Goal: Transaction & Acquisition: Purchase product/service

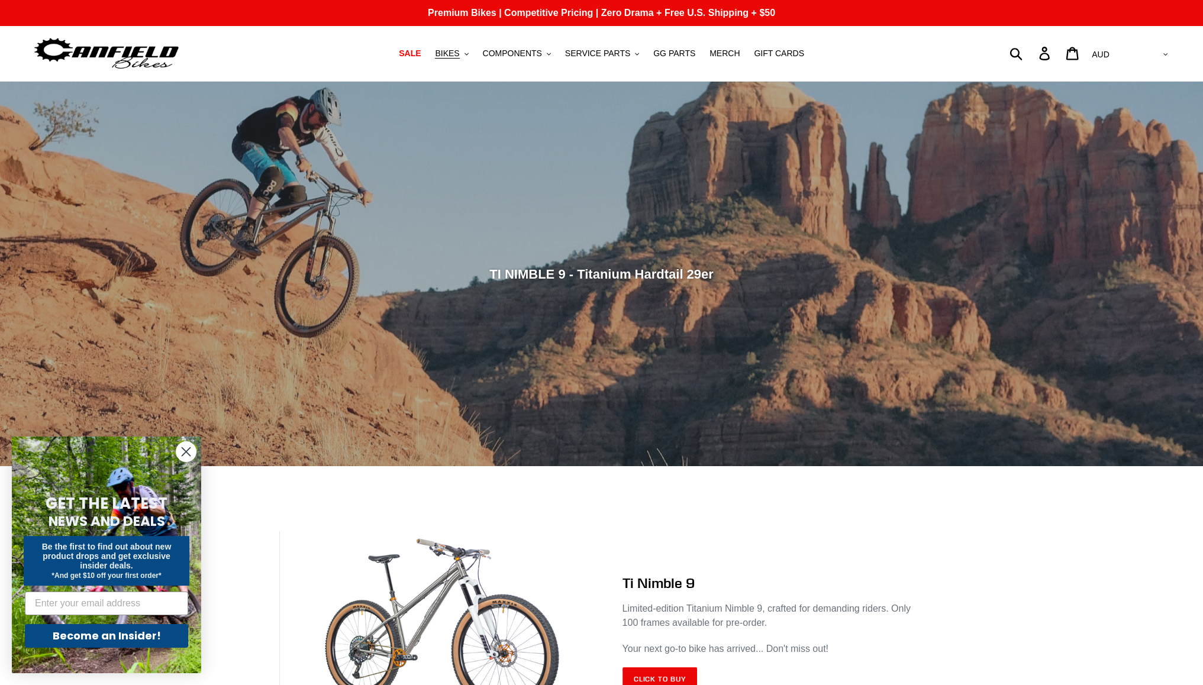
drag, startPoint x: 1074, startPoint y: 466, endPoint x: 1087, endPoint y: 112, distance: 354.2
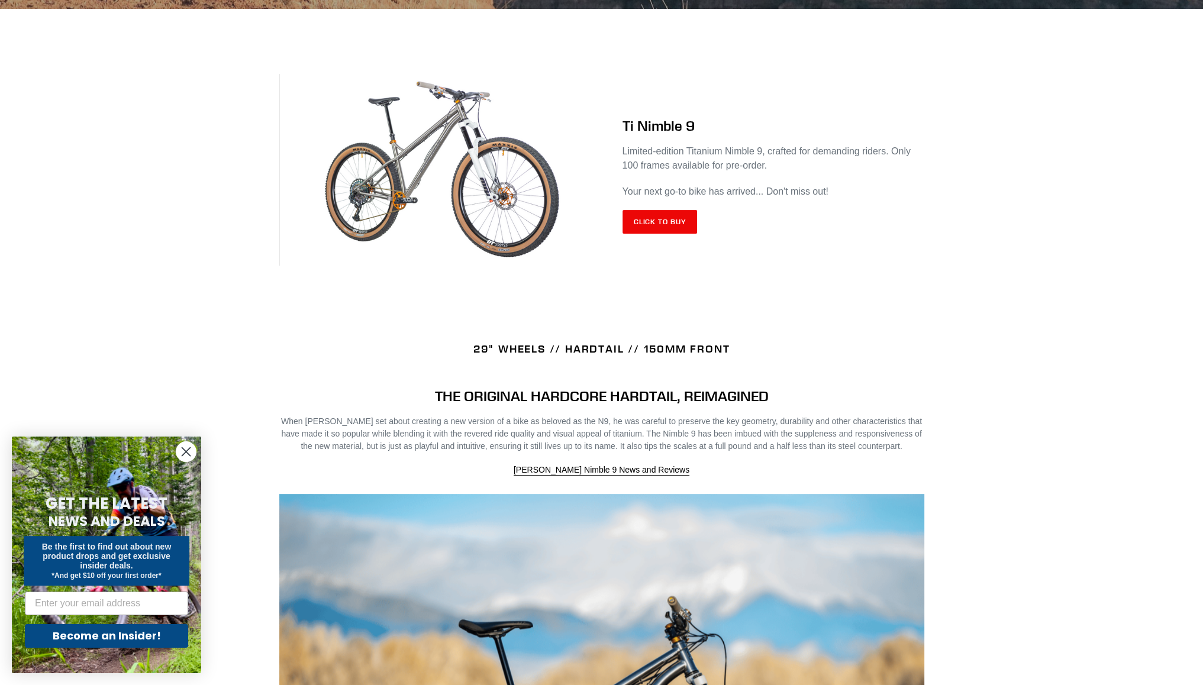
scroll to position [474, 0]
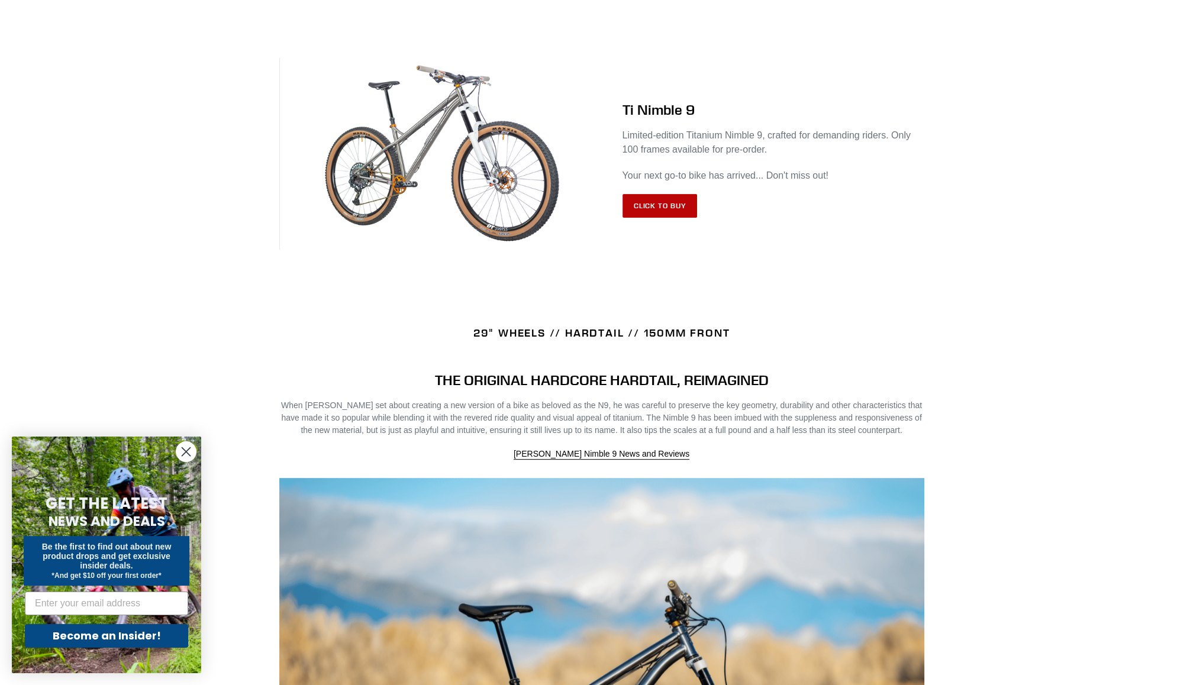
click at [665, 207] on link "Click to Buy" at bounding box center [660, 206] width 75 height 24
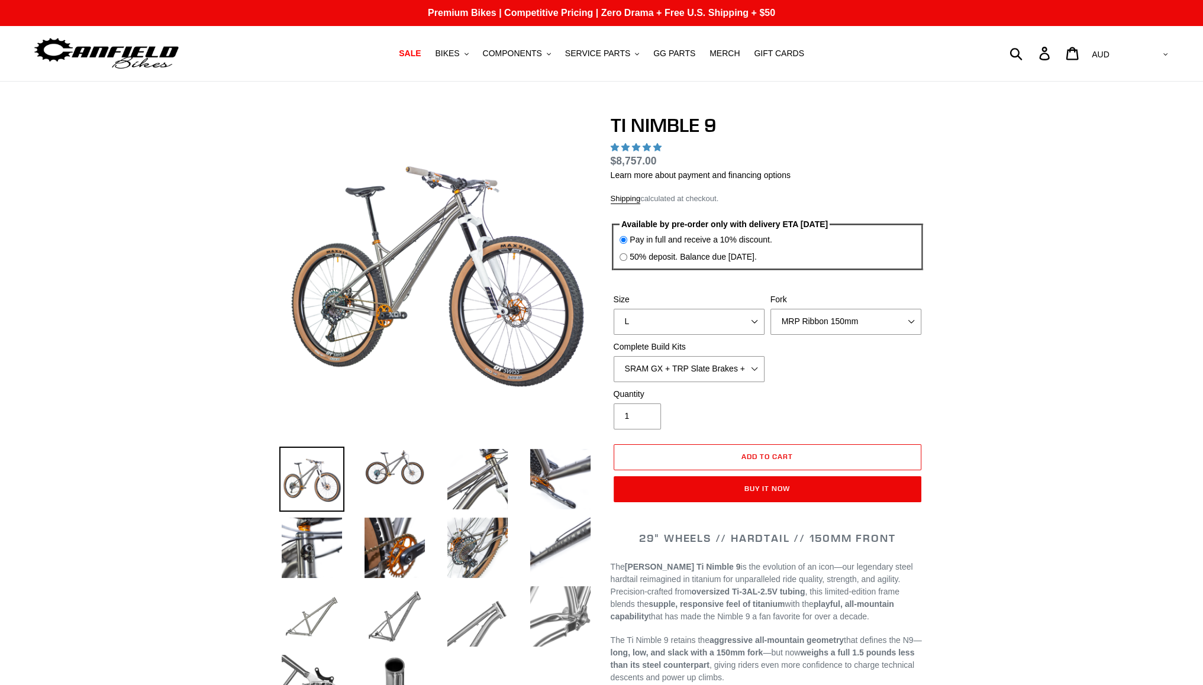
select select "highest-rating"
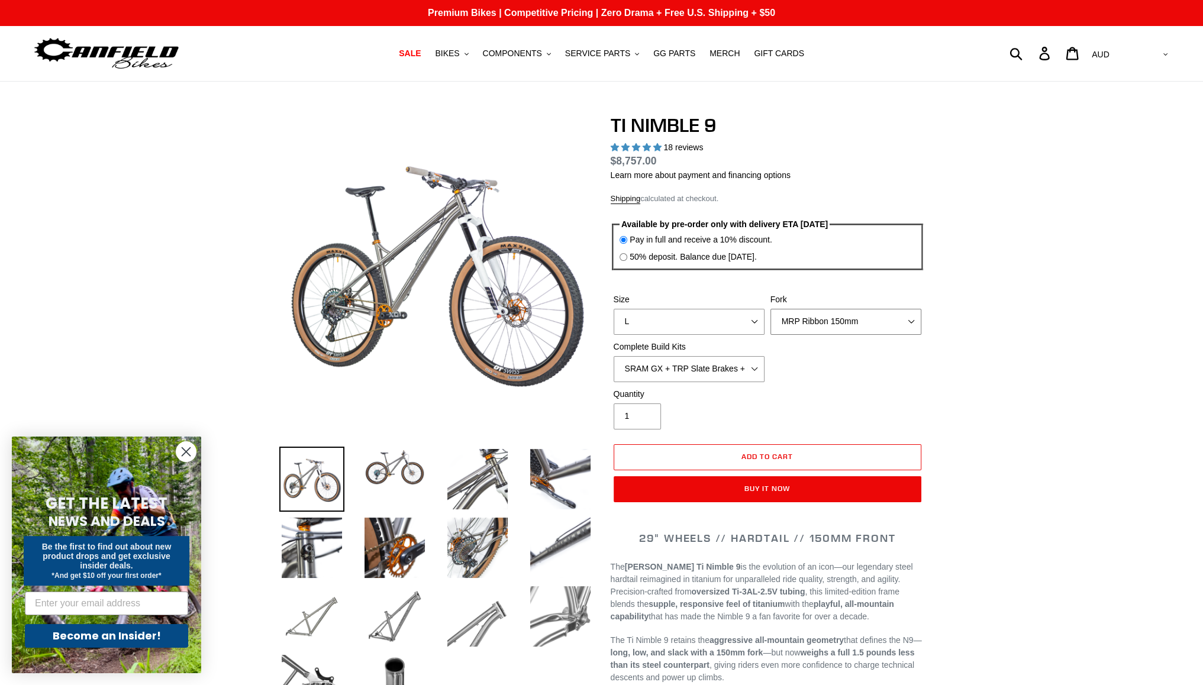
click at [853, 324] on select "MRP Ribbon 150mm RockShox Lyrik 150mm Fox Factory 36 150mm Cane Creek Helm 150m…" at bounding box center [846, 322] width 151 height 26
select select "Fork - None"
click at [771, 309] on select "MRP Ribbon 150mm RockShox Lyrik 150mm Fox Factory 36 150mm Cane Creek Helm 150m…" at bounding box center [846, 322] width 151 height 26
click at [698, 371] on select "SRAM GX + TRP Slate Brakes + Rotors + e13 LG-1 Wheels SHIMANO XT + SHIMANO brak…" at bounding box center [689, 369] width 151 height 26
click at [698, 326] on select "S M L XL / XXL (Specify at checkout)" at bounding box center [689, 322] width 151 height 26
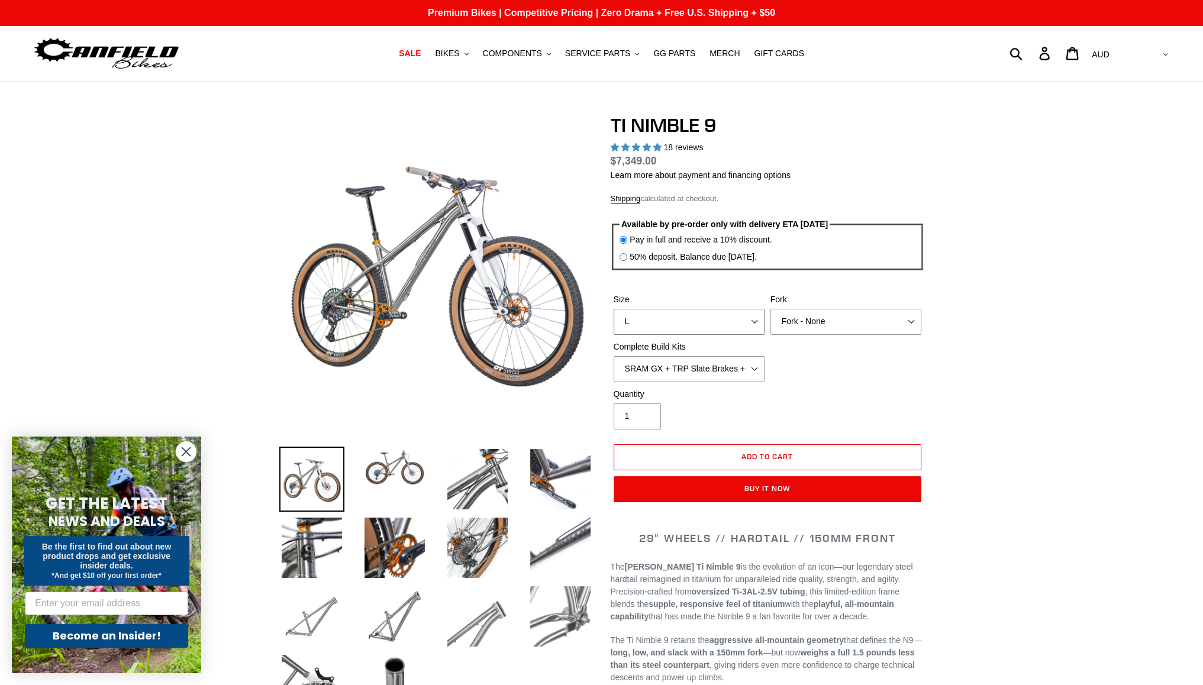
select select "M"
click at [614, 309] on select "S M L XL / XXL (Specify at checkout)" at bounding box center [689, 322] width 151 height 26
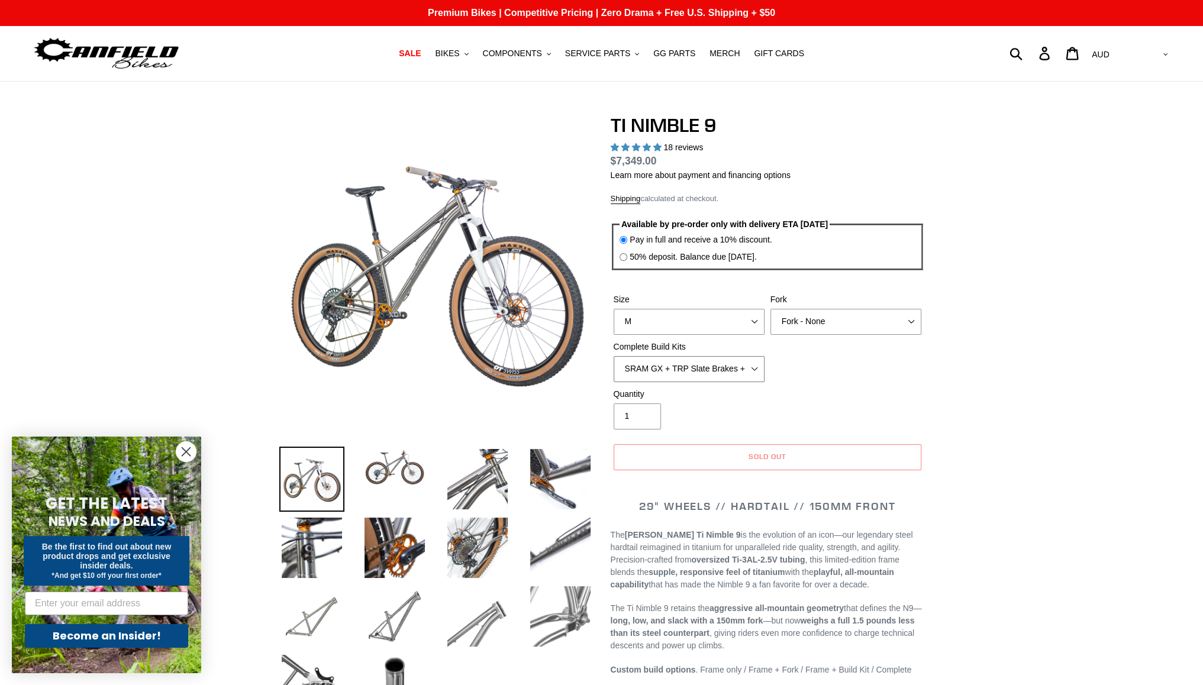
click at [691, 366] on select "SRAM GX + TRP Slate Brakes + Rotors + e13 LG-1 Wheels SHIMANO XT + SHIMANO brak…" at bounding box center [689, 369] width 151 height 26
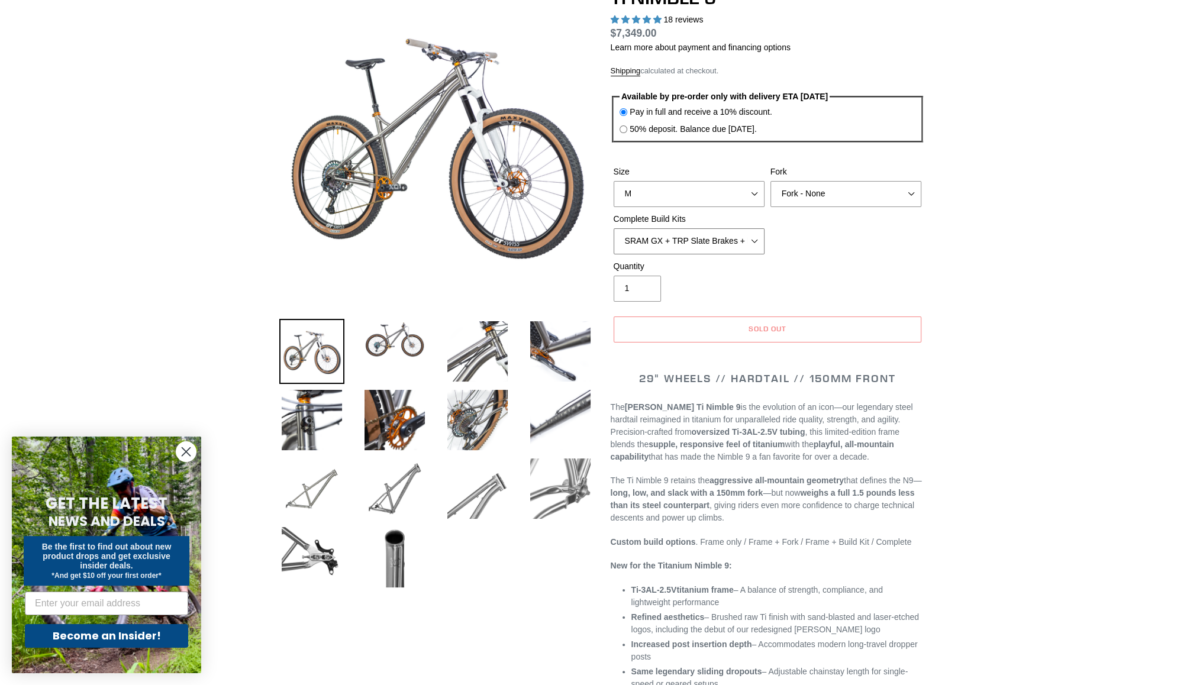
scroll to position [178, 0]
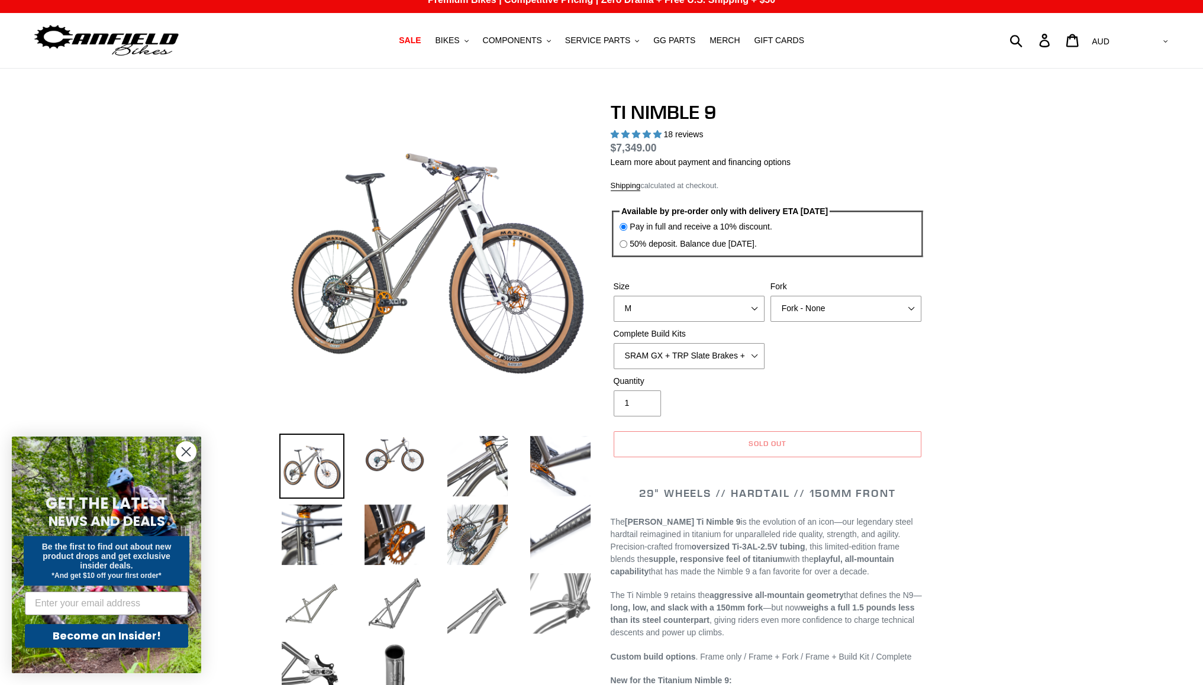
scroll to position [0, 0]
